Goal: Communication & Community: Connect with others

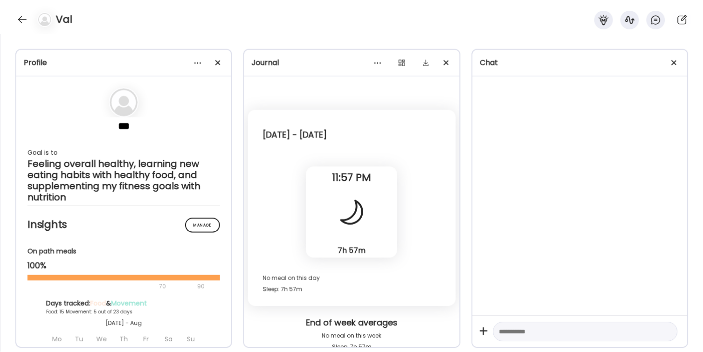
scroll to position [4539, 0]
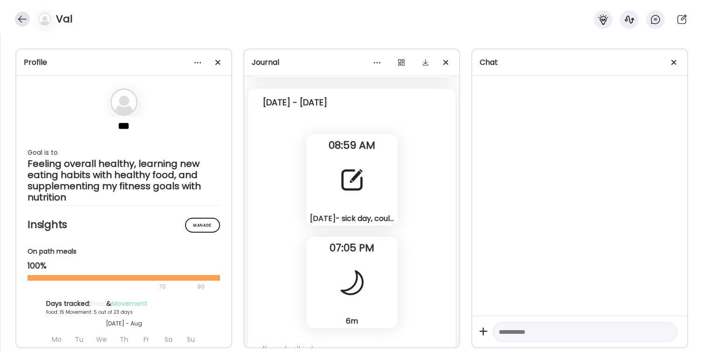
click at [19, 21] on div at bounding box center [22, 19] width 15 height 15
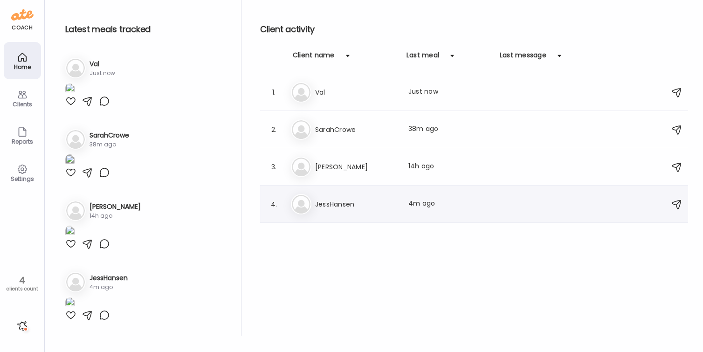
click at [346, 201] on h3 "JessHansen" at bounding box center [356, 204] width 82 height 11
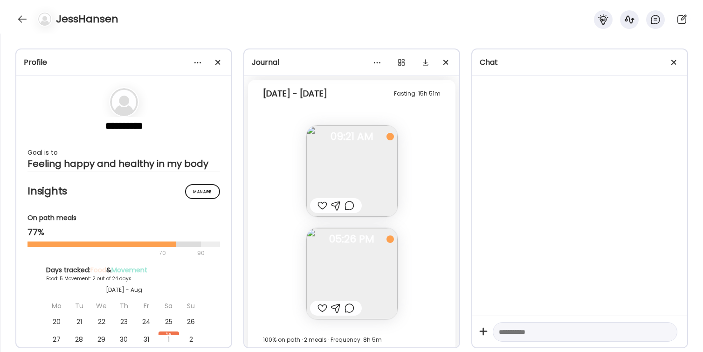
scroll to position [2566, 0]
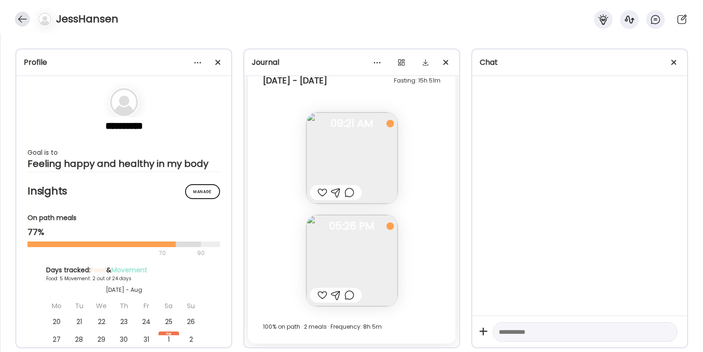
click at [24, 21] on div at bounding box center [22, 19] width 15 height 15
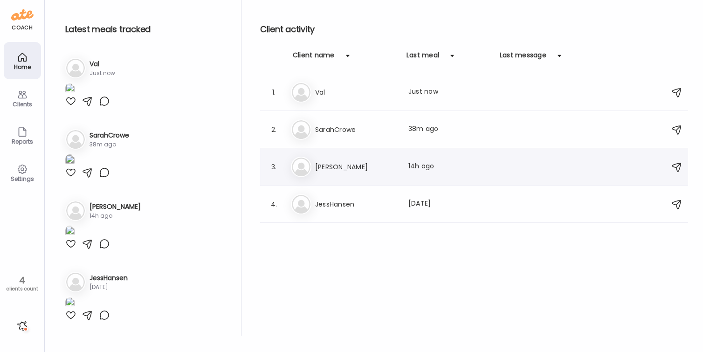
click at [342, 163] on h3 "[PERSON_NAME]" at bounding box center [356, 166] width 82 height 11
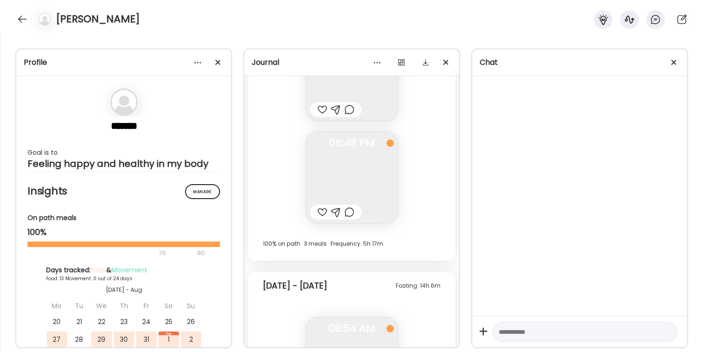
scroll to position [4391, 0]
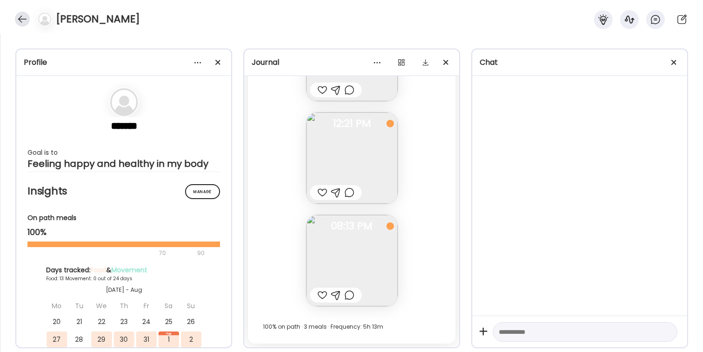
click at [24, 21] on div at bounding box center [22, 19] width 15 height 15
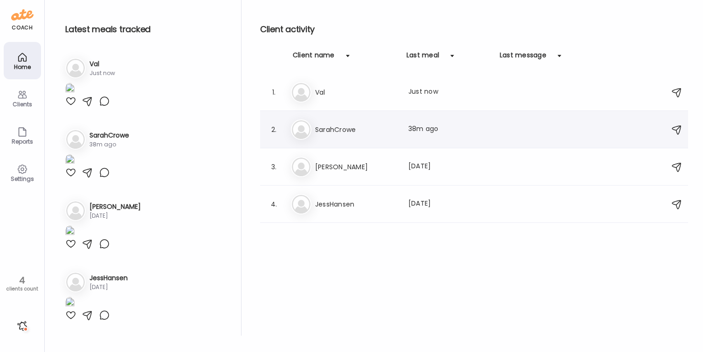
click at [349, 128] on h3 "SarahCrowe" at bounding box center [356, 129] width 82 height 11
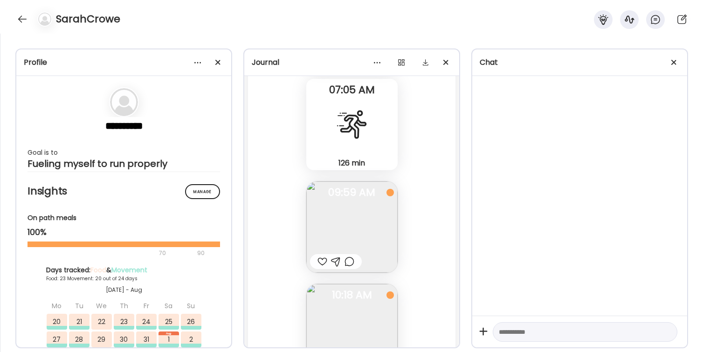
scroll to position [32251, 0]
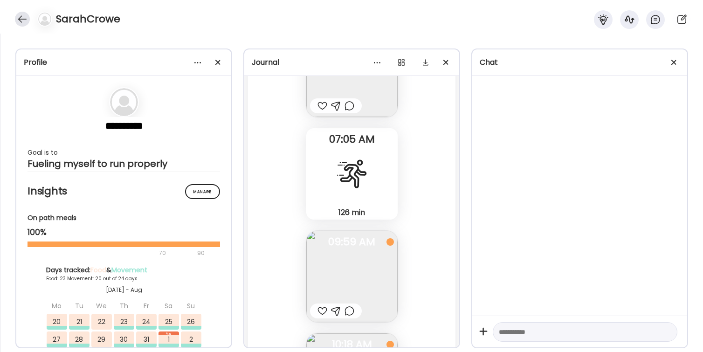
click at [25, 19] on div at bounding box center [22, 19] width 15 height 15
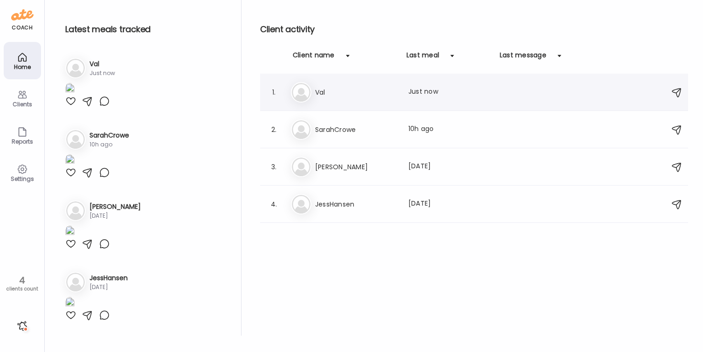
click at [348, 97] on h3 "Val" at bounding box center [356, 92] width 82 height 11
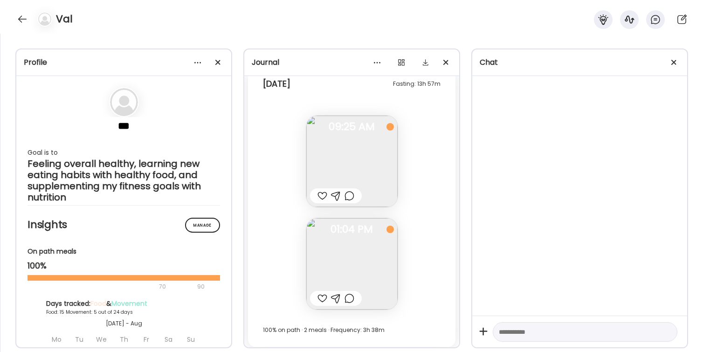
scroll to position [5828, 0]
click at [321, 194] on div at bounding box center [323, 192] width 10 height 11
click at [323, 294] on div at bounding box center [323, 295] width 10 height 11
click at [23, 20] on div at bounding box center [22, 19] width 15 height 15
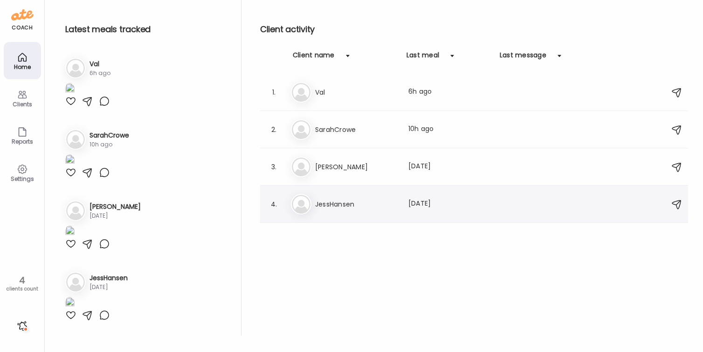
scroll to position [208, 0]
click at [364, 136] on div "Sa SarahCrowe Last meal: 10h ago" at bounding box center [475, 129] width 369 height 21
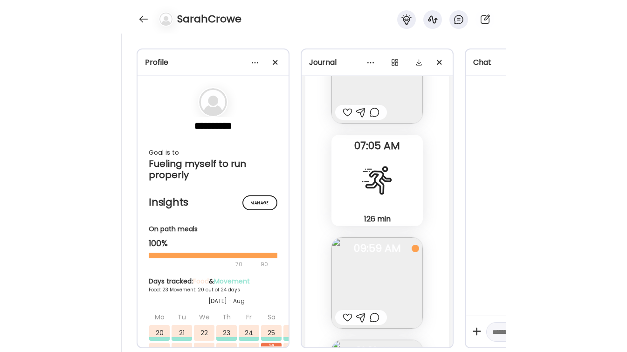
scroll to position [33030, 0]
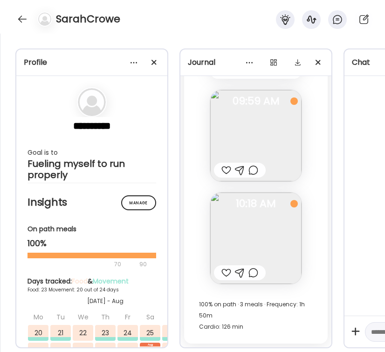
click at [165, 23] on div "SarahCrowe" at bounding box center [192, 17] width 385 height 34
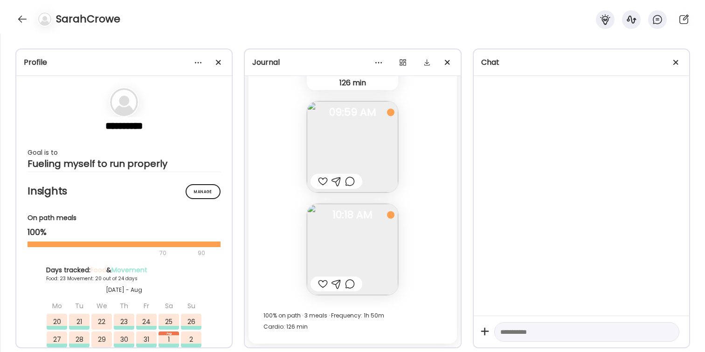
scroll to position [239, 0]
click at [21, 18] on div at bounding box center [22, 19] width 15 height 15
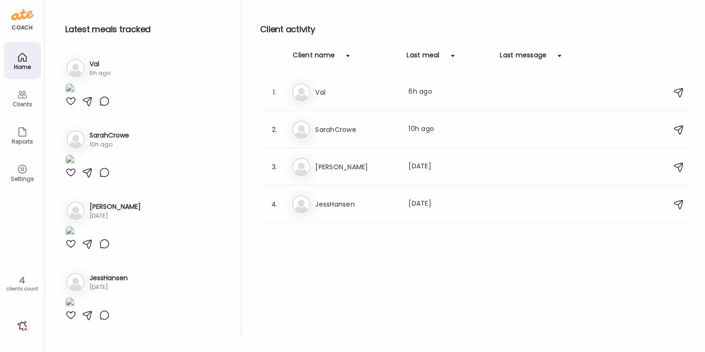
scroll to position [235, 0]
click at [26, 102] on div "Clients" at bounding box center [23, 104] width 34 height 6
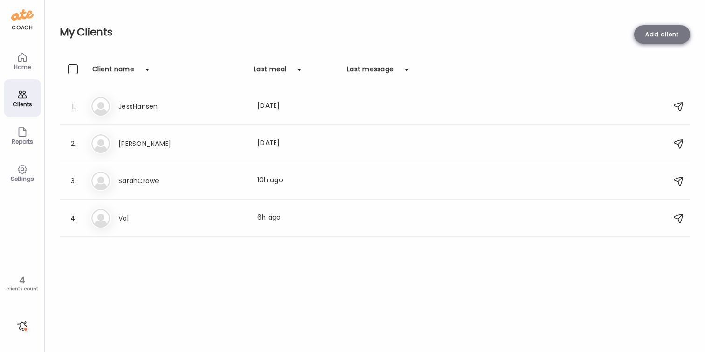
click at [650, 33] on div "Add client" at bounding box center [662, 34] width 56 height 19
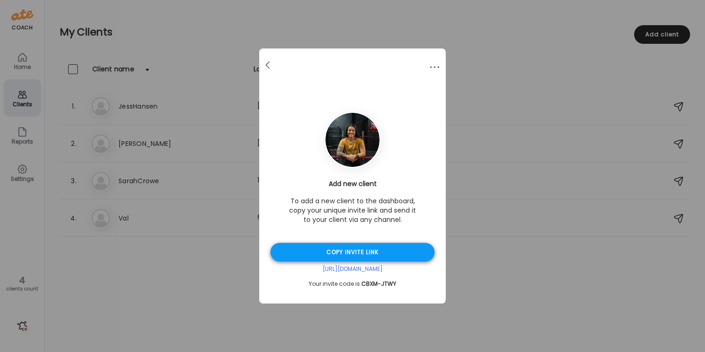
click at [349, 252] on div "Copy invite link" at bounding box center [352, 252] width 164 height 19
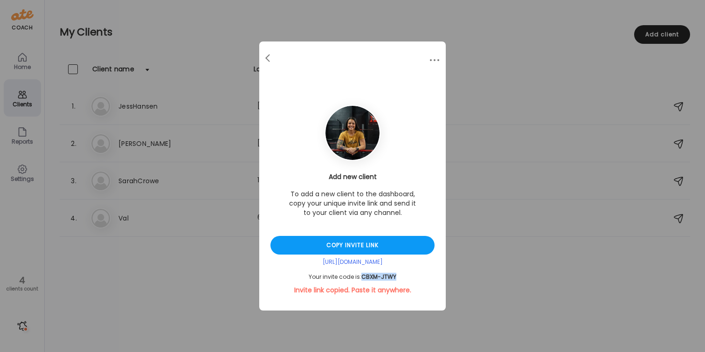
drag, startPoint x: 397, startPoint y: 277, endPoint x: 364, endPoint y: 277, distance: 33.1
click at [363, 277] on div "Your invite code is: CBXM-JTWY" at bounding box center [352, 276] width 164 height 7
copy span "CBXM-JTWY"
click at [270, 59] on div at bounding box center [268, 58] width 19 height 19
